Goal: Task Accomplishment & Management: Manage account settings

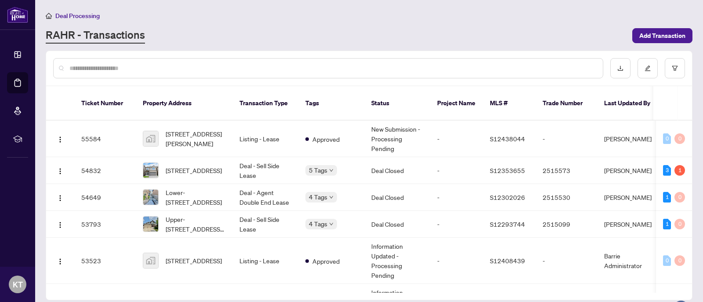
click at [207, 66] on input "text" at bounding box center [332, 68] width 527 height 10
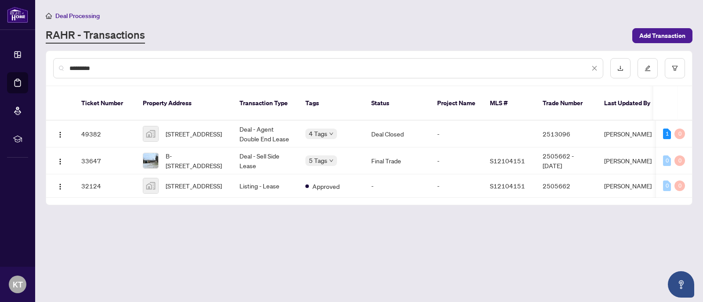
drag, startPoint x: 146, startPoint y: 66, endPoint x: 0, endPoint y: 68, distance: 145.1
click at [0, 68] on div "Dashboard Deal Processing Mortgage Referrals rLearning KT [PERSON_NAME] [PERSON…" at bounding box center [351, 151] width 703 height 302
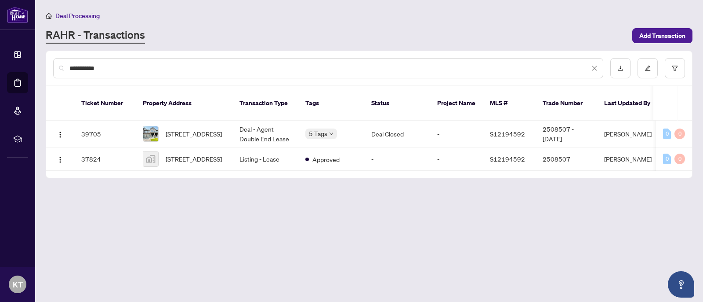
type input "**********"
click at [218, 135] on span "[STREET_ADDRESS]" at bounding box center [194, 134] width 56 height 10
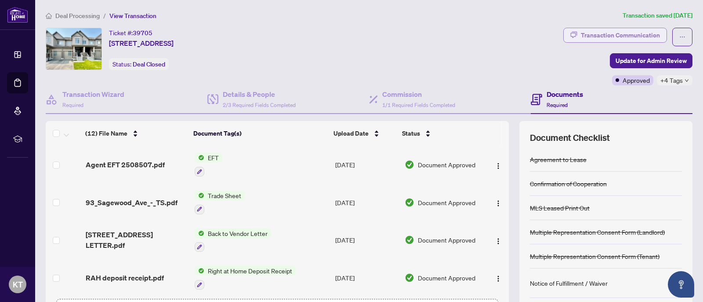
click at [627, 33] on div "Transaction Communication" at bounding box center [620, 35] width 79 height 14
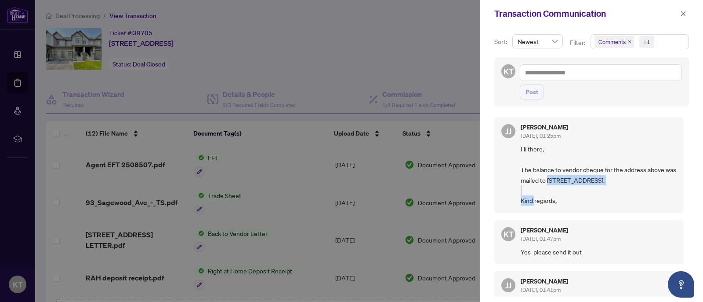
drag, startPoint x: 562, startPoint y: 180, endPoint x: 638, endPoint y: 178, distance: 76.1
click at [638, 178] on span "Hi there, The balance to vendor cheque for the address above was mailed to [STR…" at bounding box center [599, 175] width 156 height 62
copy span "[STREET_ADDRESS]"
click at [686, 14] on icon "close" at bounding box center [684, 14] width 6 height 6
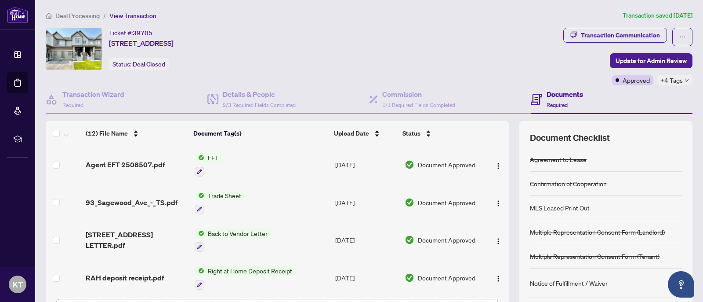
click at [84, 14] on span "Deal Processing" at bounding box center [77, 16] width 44 height 8
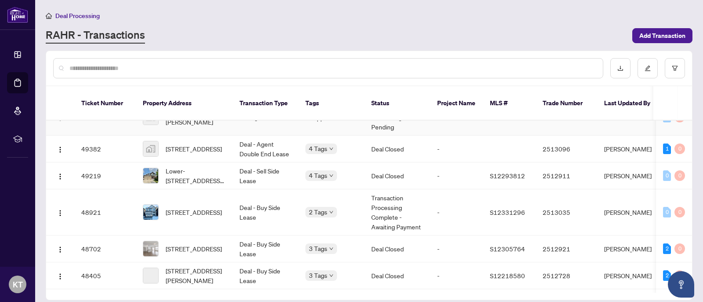
scroll to position [311, 0]
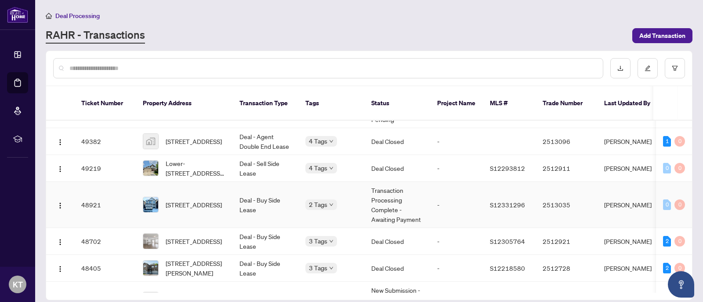
click at [214, 205] on span "[STREET_ADDRESS]" at bounding box center [194, 205] width 56 height 10
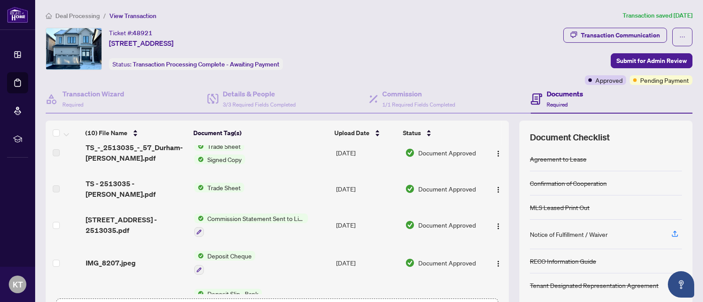
scroll to position [92, 0]
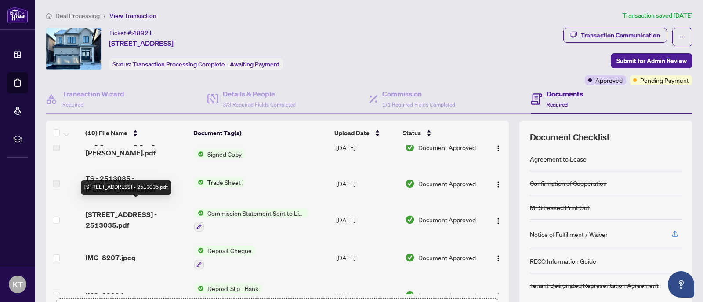
click at [128, 209] on span "[STREET_ADDRESS] - 2513035.pdf" at bounding box center [137, 219] width 102 height 21
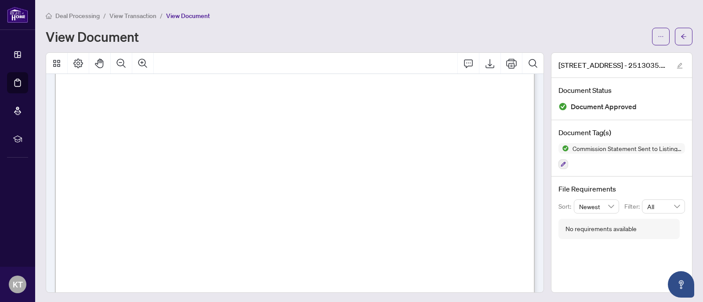
scroll to position [157, 0]
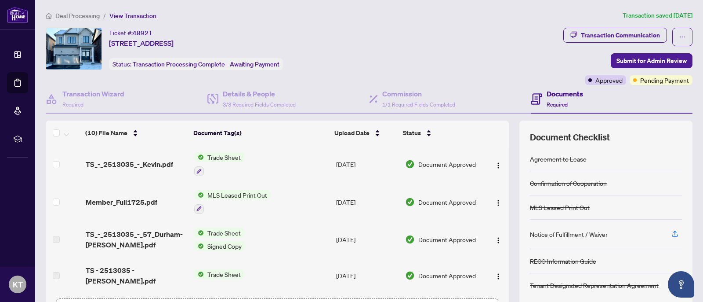
click at [91, 15] on span "Deal Processing" at bounding box center [77, 16] width 44 height 8
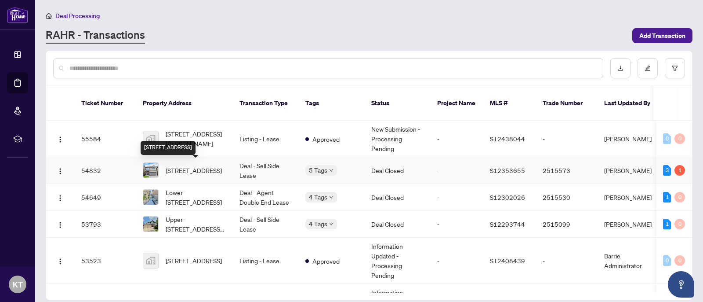
click at [176, 168] on span "[STREET_ADDRESS]" at bounding box center [194, 170] width 56 height 10
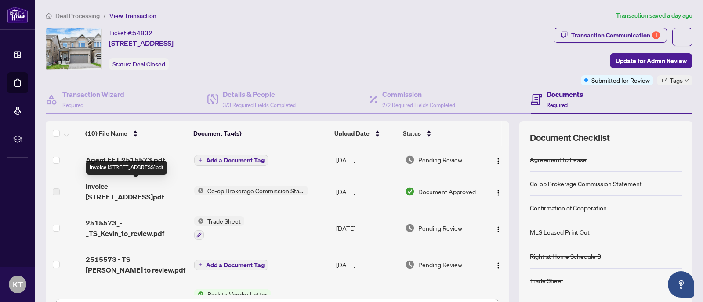
click at [134, 185] on span "Invoice [STREET_ADDRESS]pdf" at bounding box center [137, 191] width 102 height 21
click at [283, 195] on td "Co-op Brokerage Commission Statement" at bounding box center [262, 191] width 142 height 35
click at [279, 190] on span "Co-op Brokerage Commission Statement" at bounding box center [256, 191] width 104 height 10
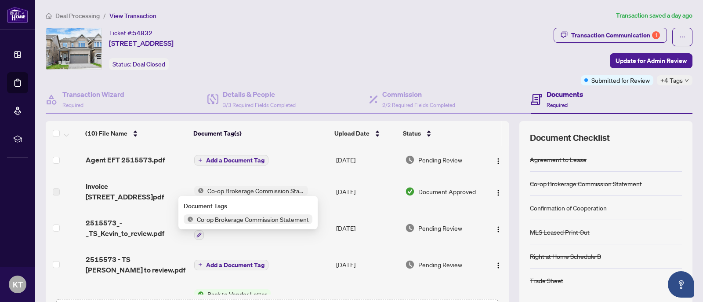
click at [277, 190] on span "Co-op Brokerage Commission Statement" at bounding box center [256, 191] width 104 height 10
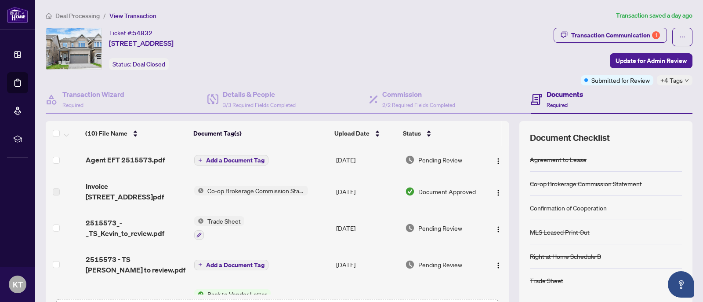
click at [439, 192] on span "Document Approved" at bounding box center [448, 191] width 58 height 10
click at [143, 183] on span "Invoice [STREET_ADDRESS]pdf" at bounding box center [137, 191] width 102 height 21
click at [158, 185] on span "Invoice [STREET_ADDRESS]pdf" at bounding box center [137, 191] width 102 height 21
